Goal: Task Accomplishment & Management: Manage account settings

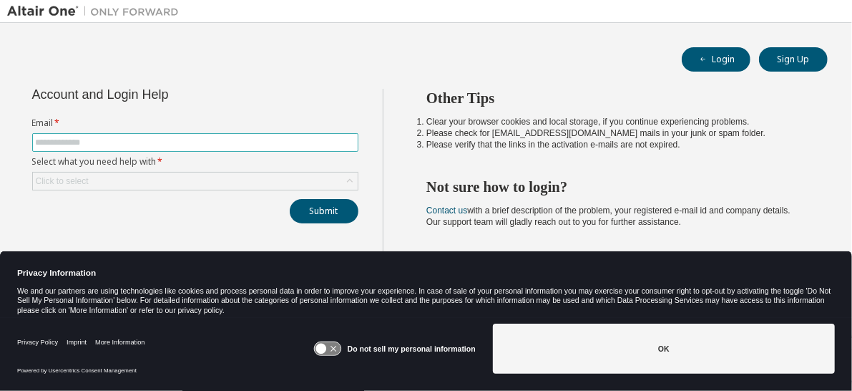
click at [102, 142] on input "text" at bounding box center [195, 142] width 319 height 11
type input "**********"
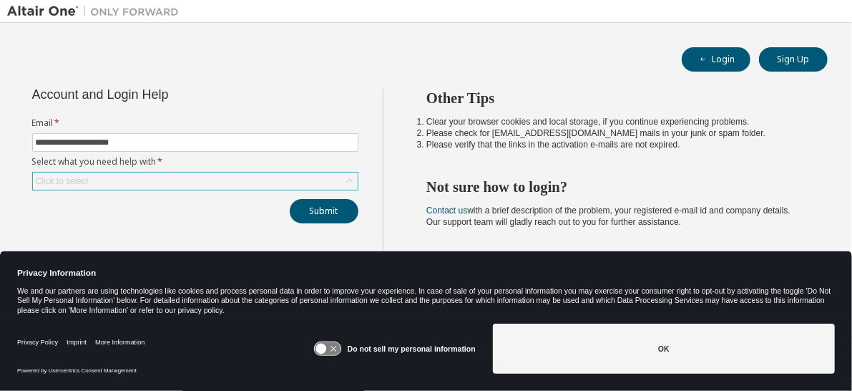
click at [135, 175] on div "Click to select" at bounding box center [195, 180] width 325 height 17
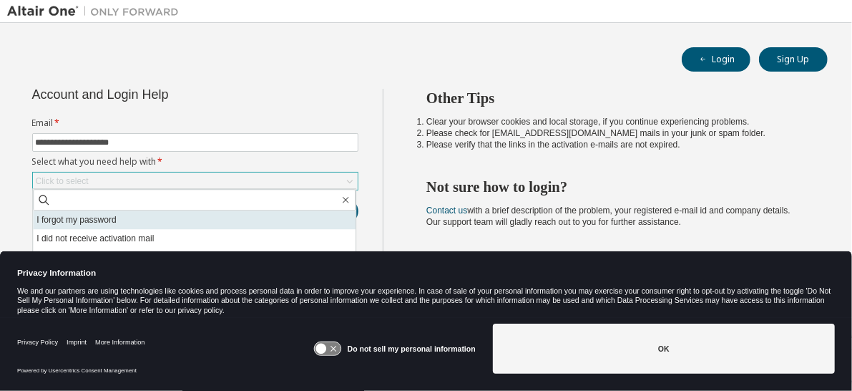
click at [107, 219] on li "I forgot my password" at bounding box center [194, 219] width 323 height 19
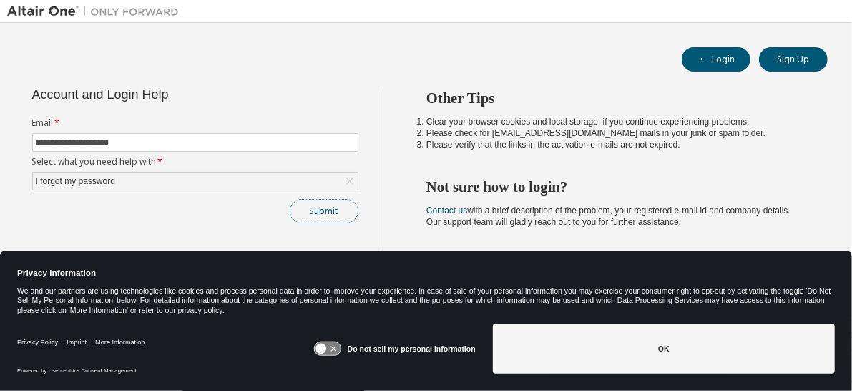
click at [320, 210] on button "Submit" at bounding box center [324, 211] width 69 height 24
click at [326, 207] on button "Submit" at bounding box center [324, 211] width 69 height 24
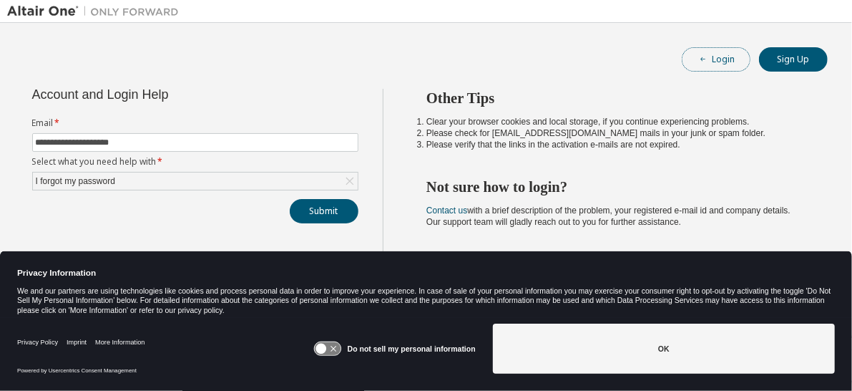
click at [715, 63] on button "Login" at bounding box center [716, 59] width 69 height 24
